Goal: Task Accomplishment & Management: Use online tool/utility

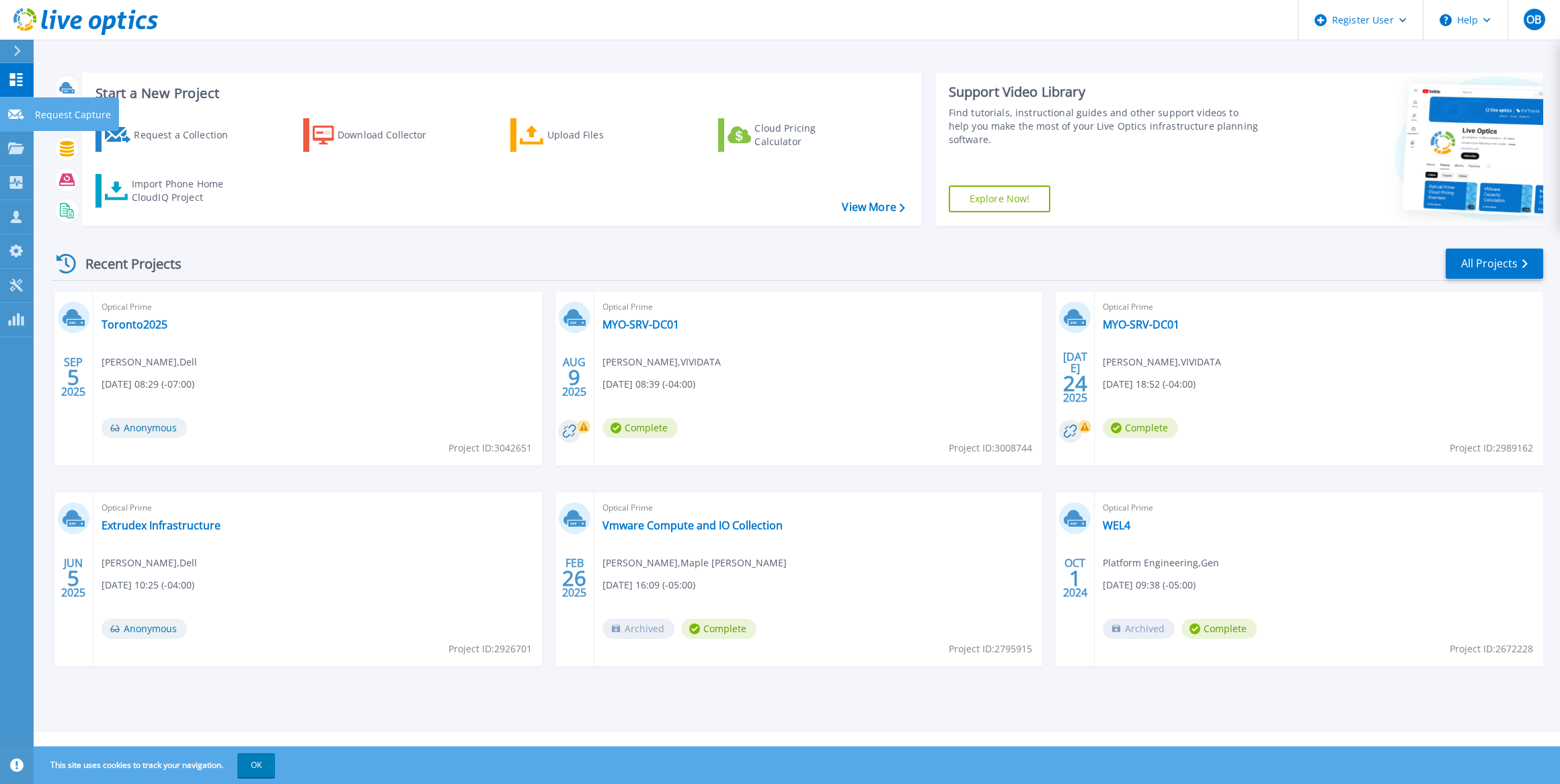
click at [21, 101] on link "Request Capture Request Capture" at bounding box center [17, 115] width 34 height 34
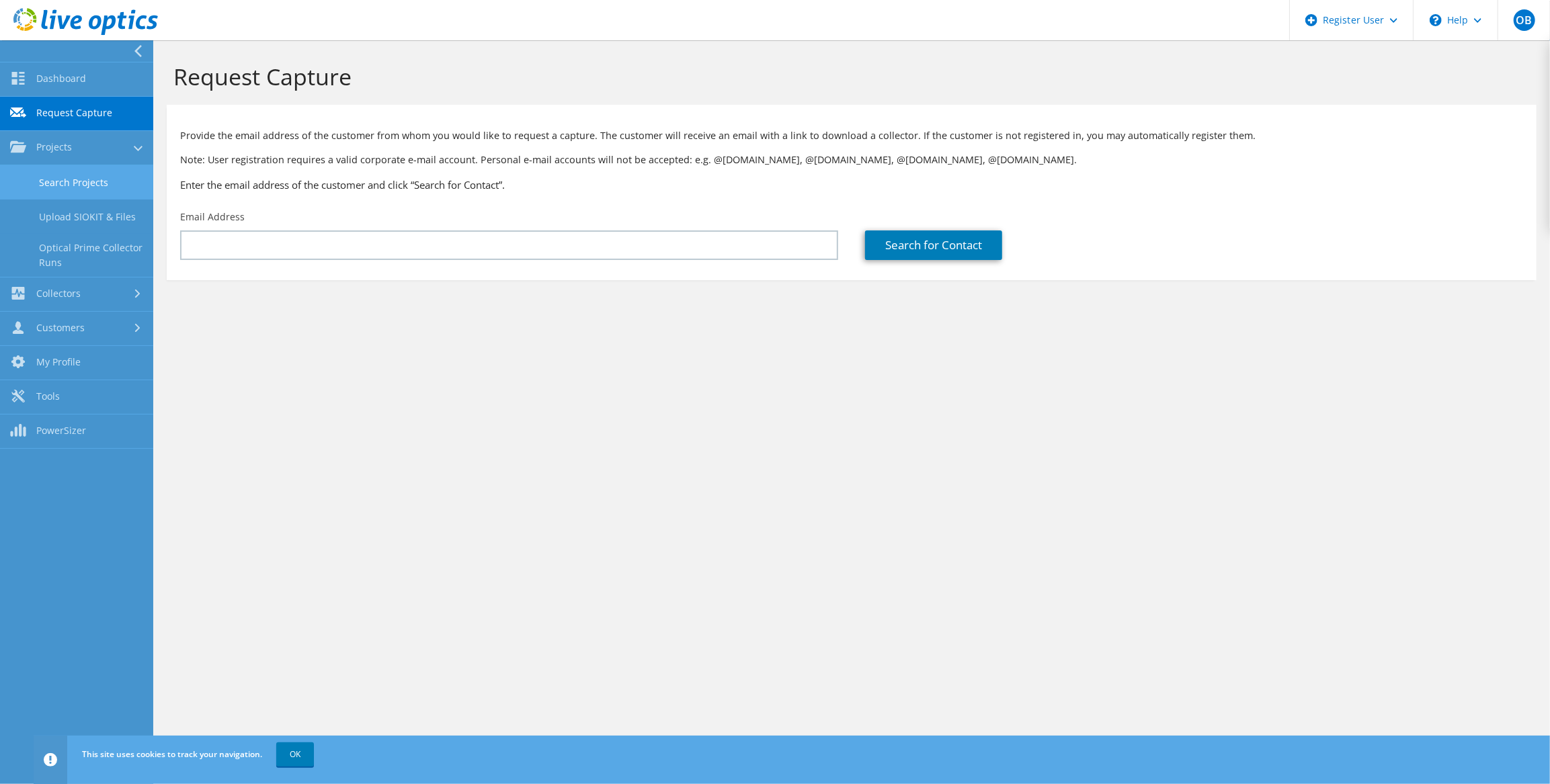
click at [62, 181] on link "Search Projects" at bounding box center [77, 182] width 154 height 34
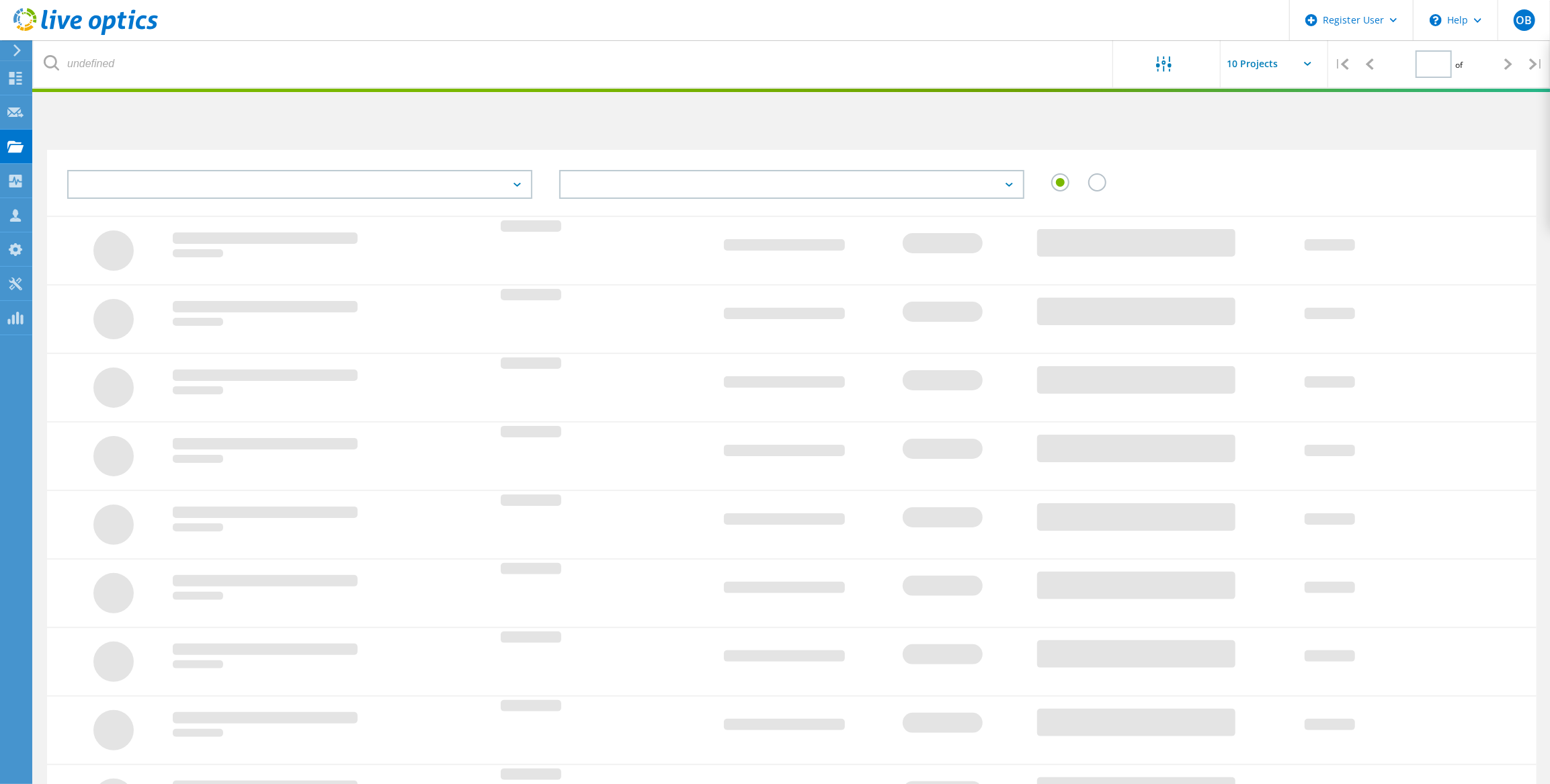
type input "1"
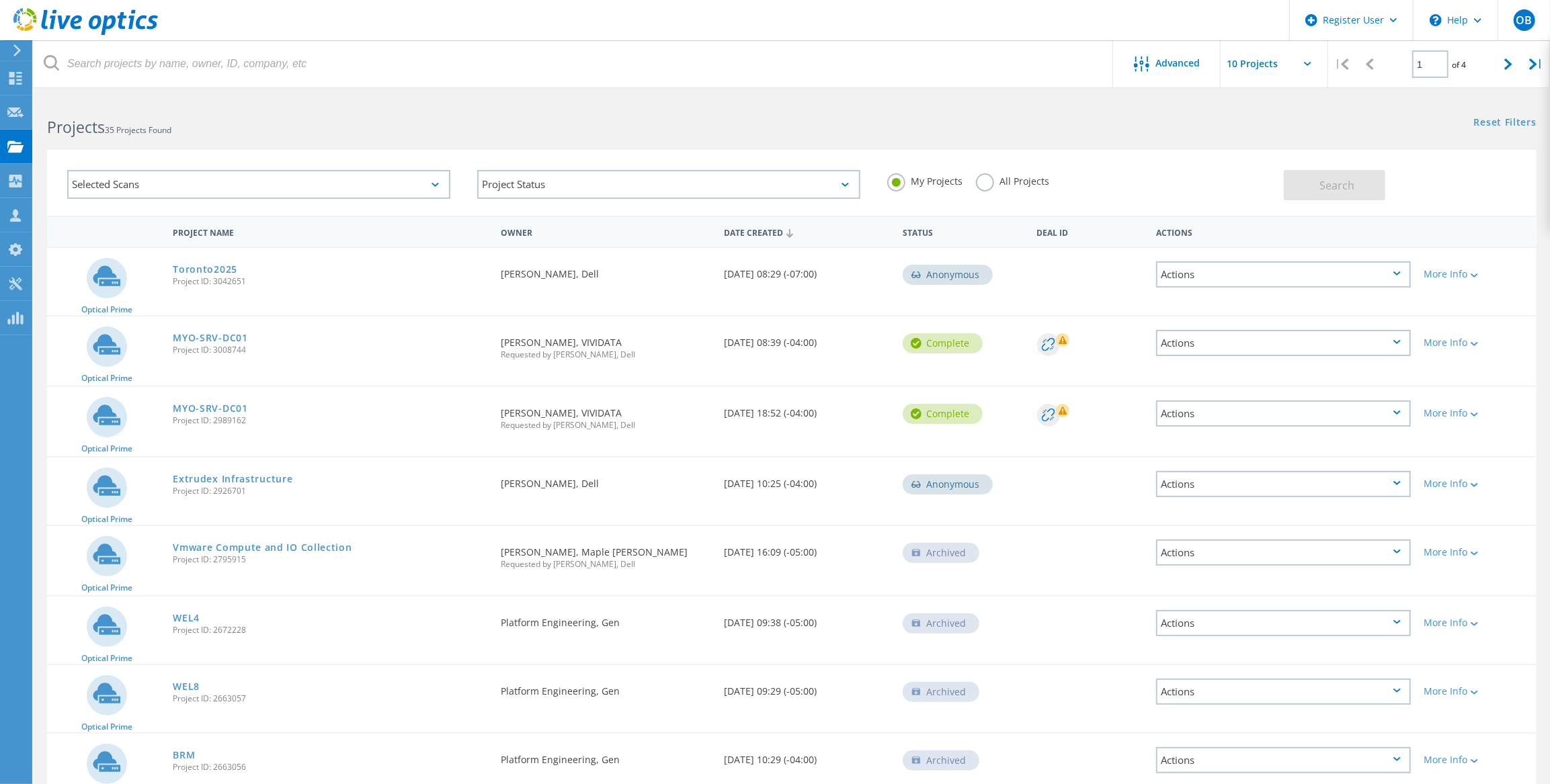
drag, startPoint x: 843, startPoint y: 414, endPoint x: 721, endPoint y: 413, distance: 122.0
click at [721, 413] on div "Date Created 07/24/2025, 18:52 (-04:00)" at bounding box center [806, 408] width 178 height 45
drag, startPoint x: 721, startPoint y: 413, endPoint x: 702, endPoint y: 416, distance: 19.2
click at [703, 416] on div "Requested By Dean Marttinen, VIVIDATA Requested by Otto Bagnoli, Dell" at bounding box center [606, 414] width 223 height 56
